Goal: Task Accomplishment & Management: Manage account settings

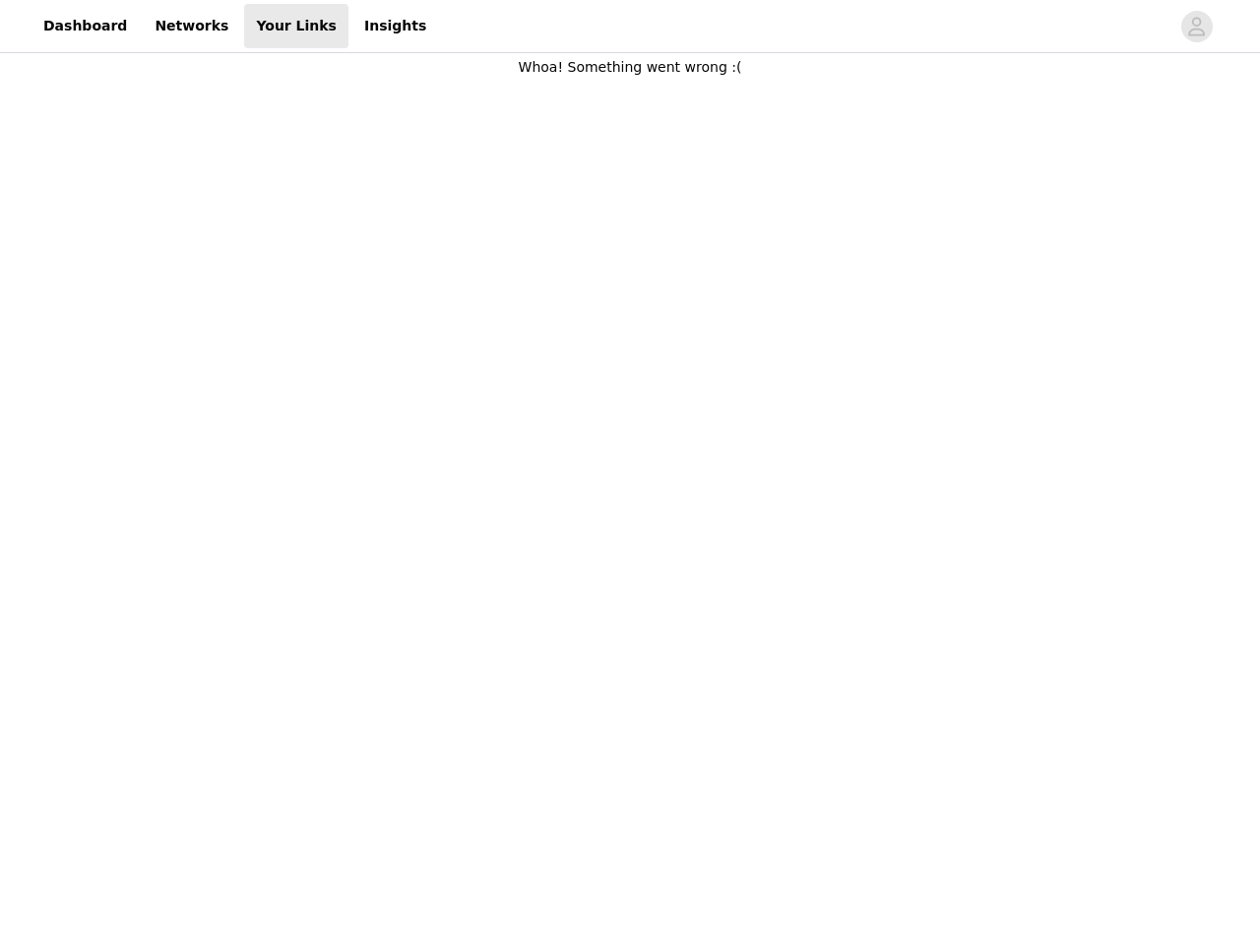
click at [630, 473] on body "Dashboard Networks Your Links Insights Whoa! Something went wrong :(" at bounding box center [630, 472] width 1260 height 945
click at [630, 27] on div at bounding box center [804, 26] width 732 height 44
click at [1197, 27] on icon "avatar" at bounding box center [1197, 27] width 19 height 32
